Goal: Information Seeking & Learning: Find specific fact

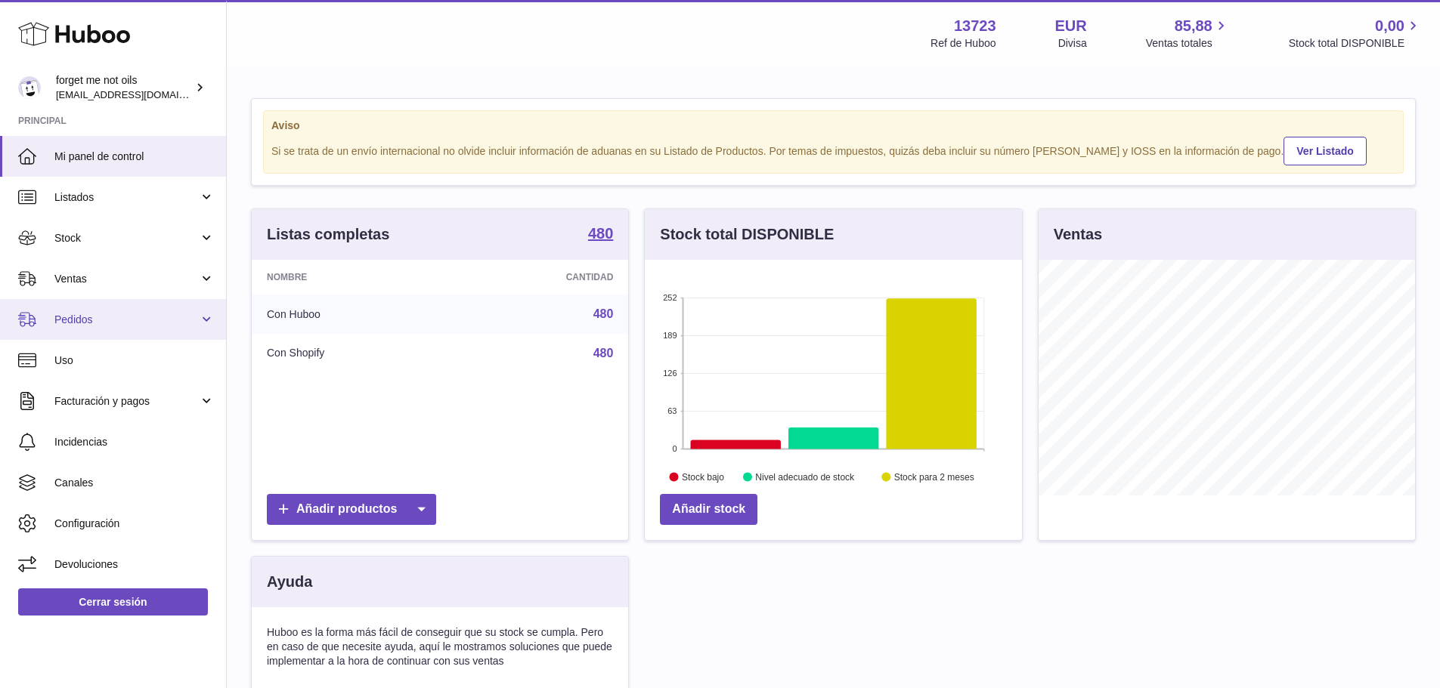
scroll to position [236, 377]
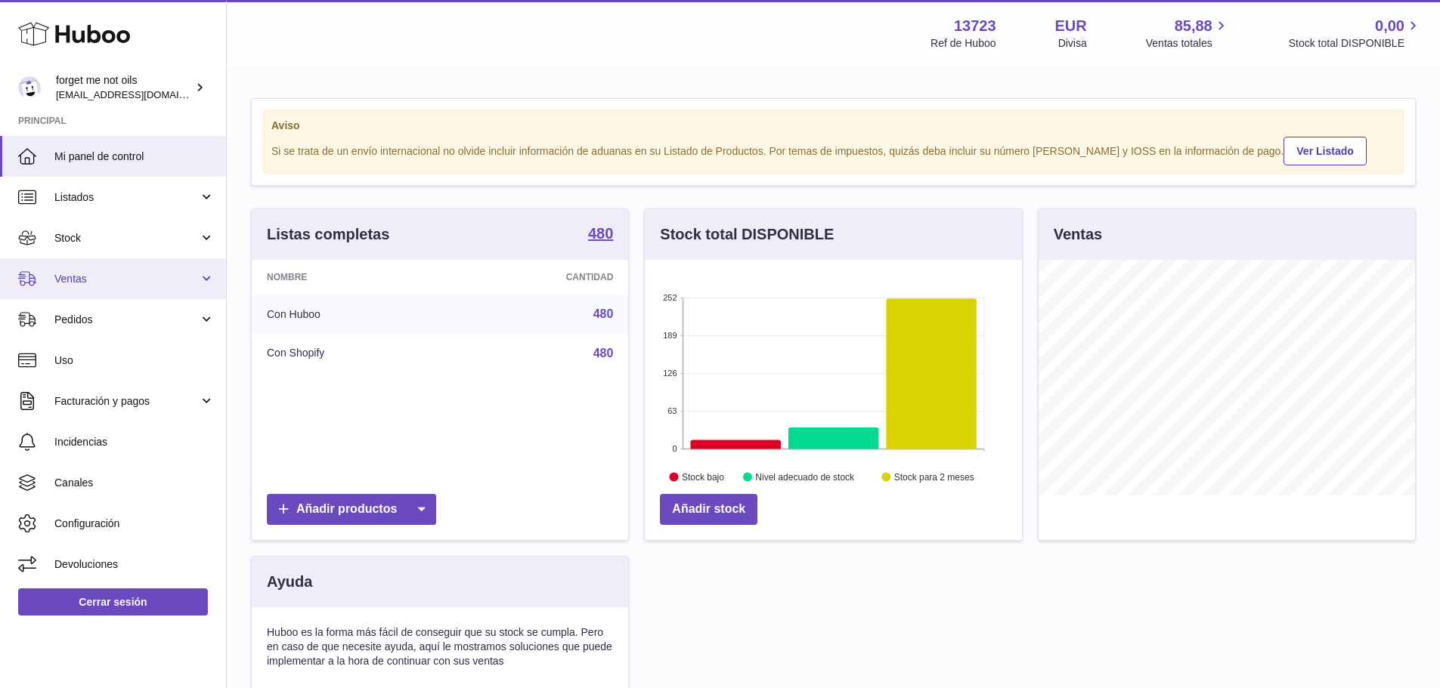
click at [73, 289] on link "Ventas" at bounding box center [113, 278] width 226 height 41
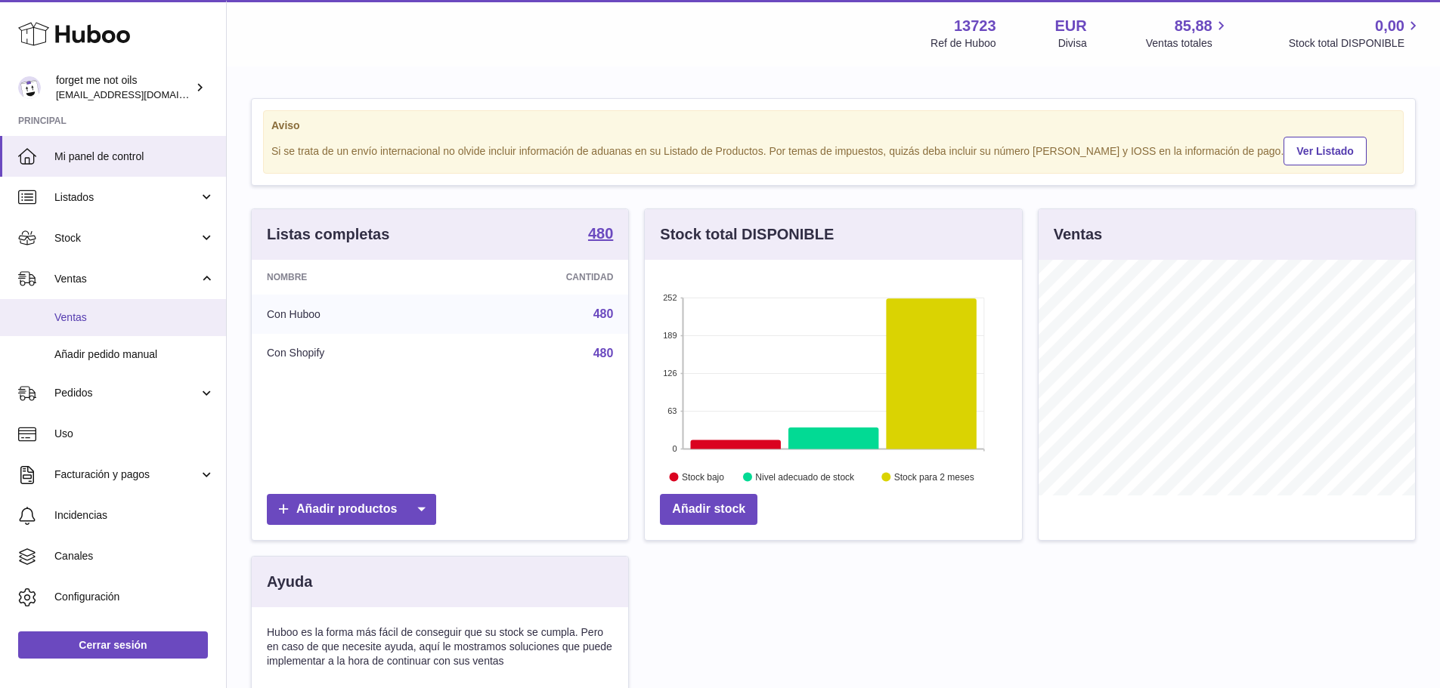
click at [75, 317] on span "Ventas" at bounding box center [134, 318] width 160 height 14
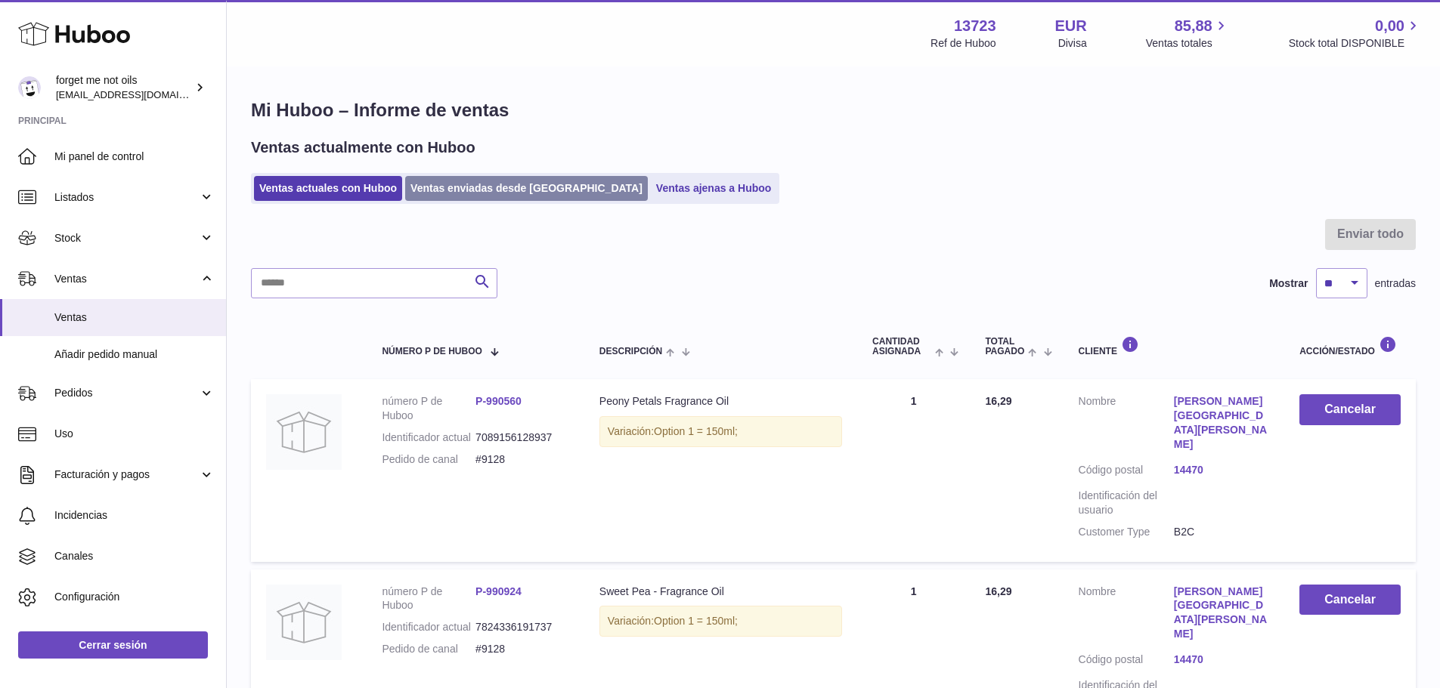
click at [470, 193] on link "Ventas enviadas desde [GEOGRAPHIC_DATA]" at bounding box center [526, 188] width 243 height 25
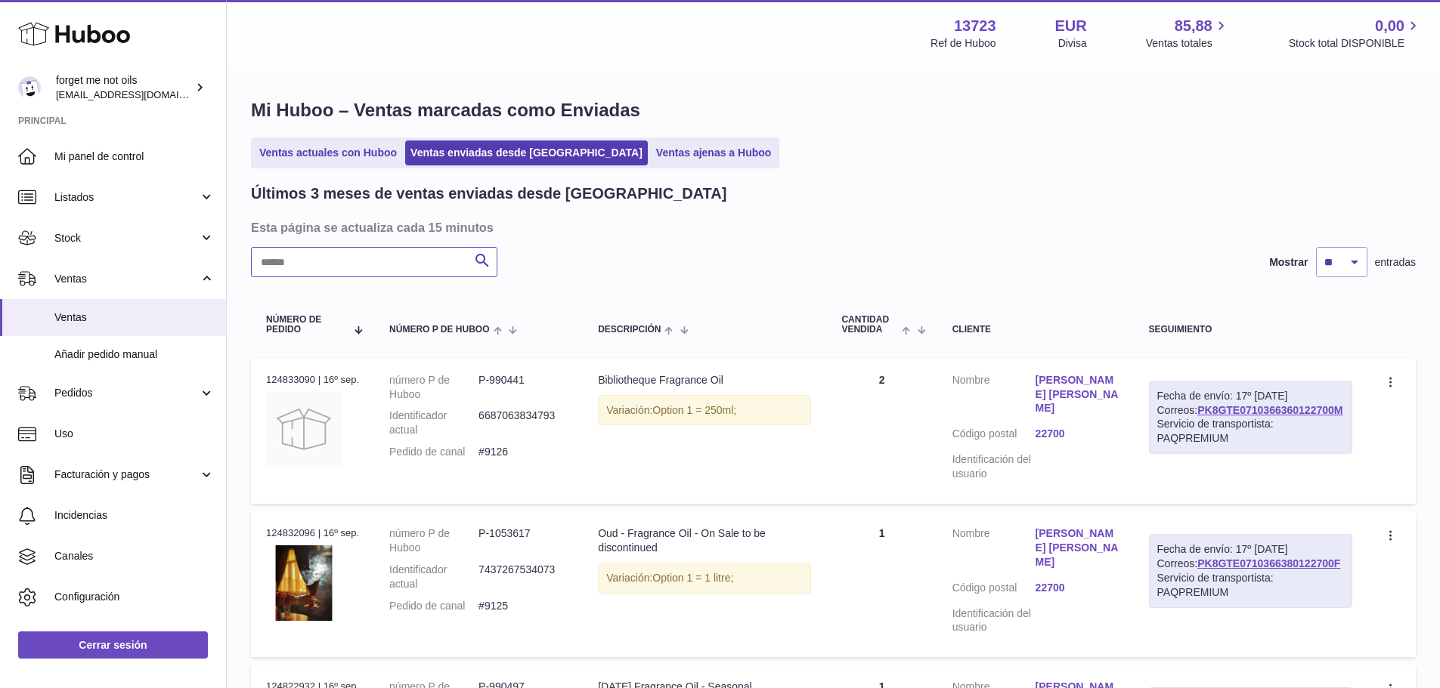
click at [409, 262] on input "text" at bounding box center [374, 262] width 246 height 30
paste input "**********"
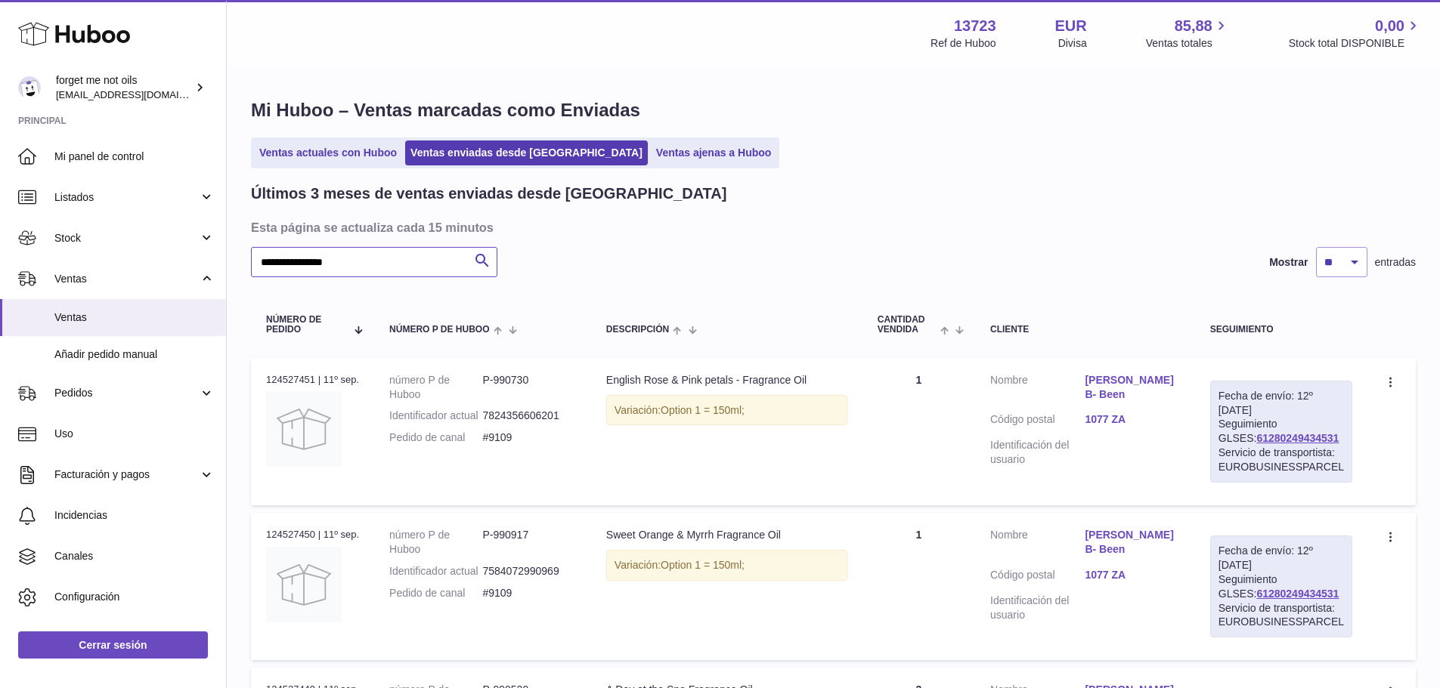
type input "**********"
click at [1147, 378] on link "Anabella B- Been" at bounding box center [1131, 387] width 94 height 29
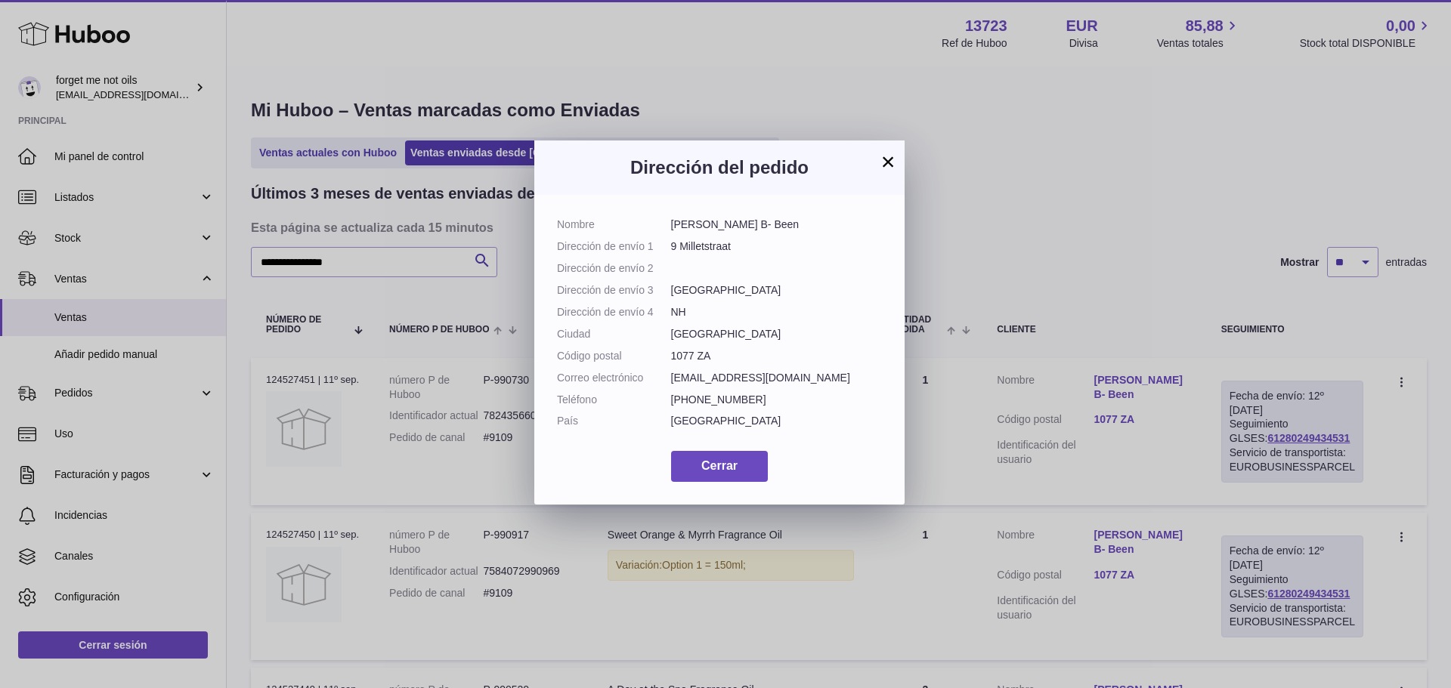
drag, startPoint x: 749, startPoint y: 246, endPoint x: 673, endPoint y: 249, distance: 76.4
click at [673, 249] on dd "9 Milletstraat" at bounding box center [777, 247] width 212 height 14
copy dd "9 Milletstraat"
click at [720, 472] on span "Cerrar" at bounding box center [719, 465] width 36 height 13
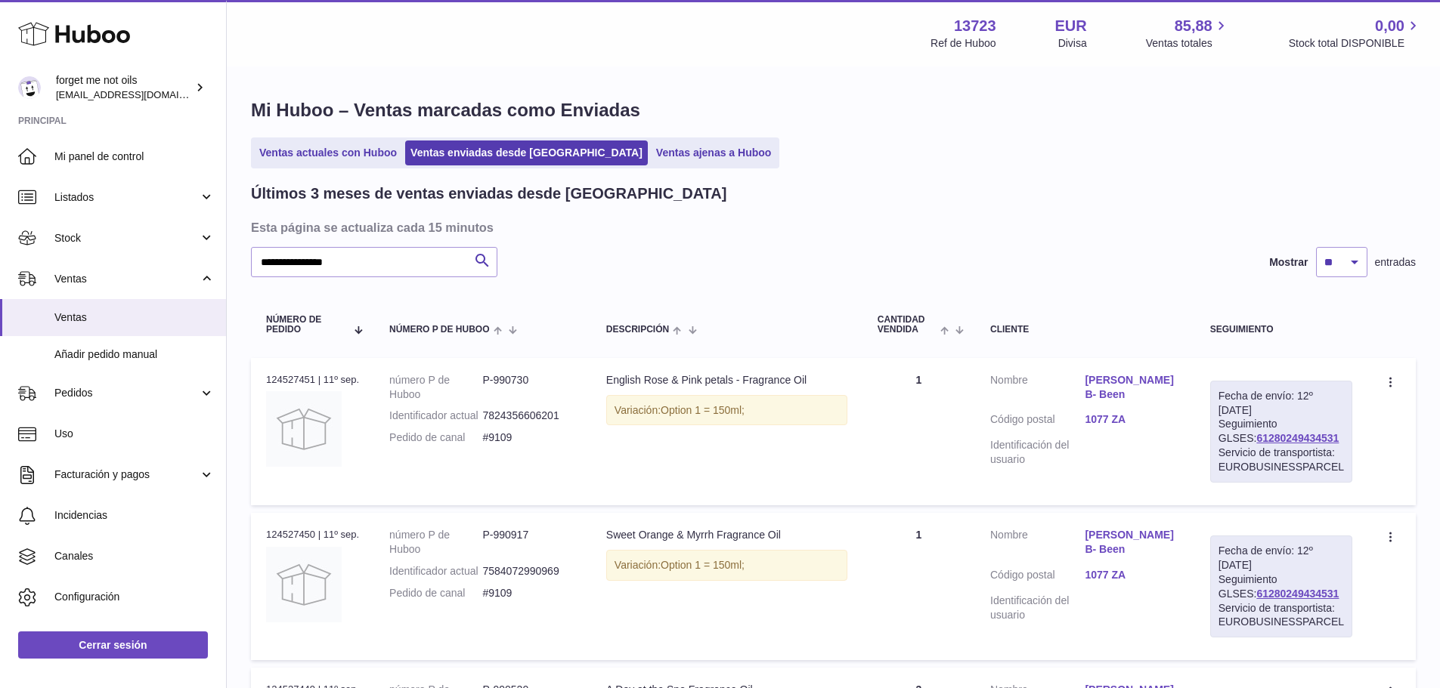
drag, startPoint x: 1305, startPoint y: 438, endPoint x: 1228, endPoint y: 441, distance: 77.1
click at [1228, 441] on div "Fecha de envío: 12º sep. 2025 Seguimiento GLSES: 61280249434531 Servicio de tra…" at bounding box center [1281, 432] width 142 height 102
copy link "61280249434531"
drag, startPoint x: 524, startPoint y: 456, endPoint x: 483, endPoint y: 459, distance: 40.9
click at [483, 445] on dd "#9109" at bounding box center [528, 438] width 93 height 14
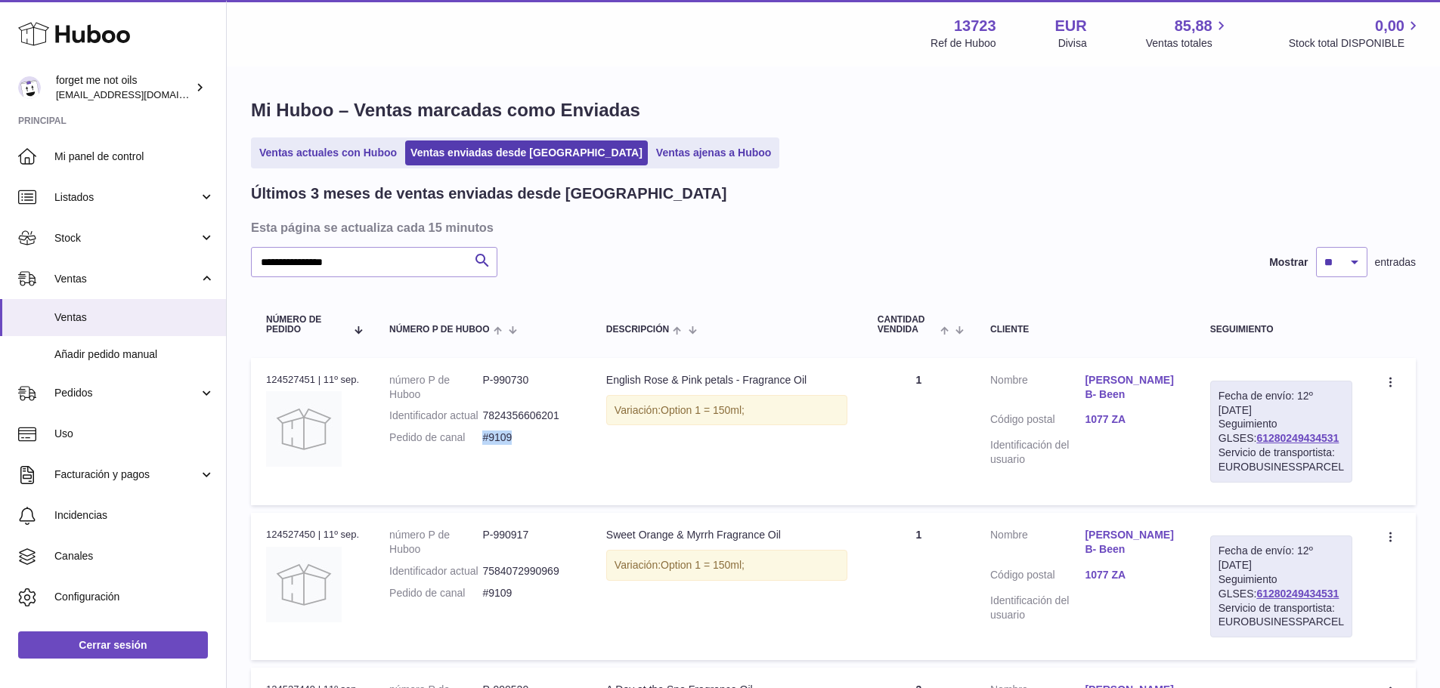
copy dd "#9109"
click at [1128, 377] on link "Anabella B- Been" at bounding box center [1131, 387] width 94 height 29
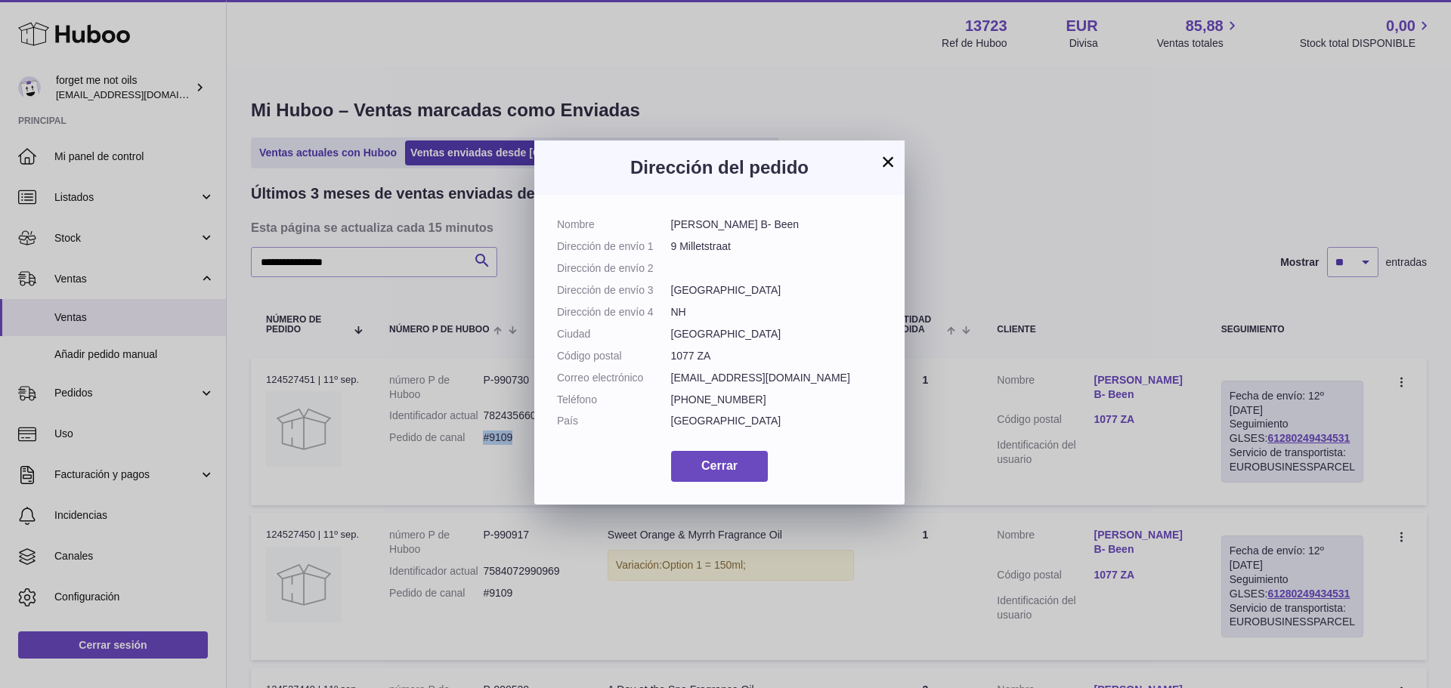
drag, startPoint x: 764, startPoint y: 224, endPoint x: 665, endPoint y: 220, distance: 99.1
click at [669, 224] on dl "Nombre Anabella B- Been Dirección de envío 1 9 Milletstraat Dirección de envío …" at bounding box center [719, 327] width 325 height 218
copy dl "Anabella B- Been"
